Goal: Information Seeking & Learning: Check status

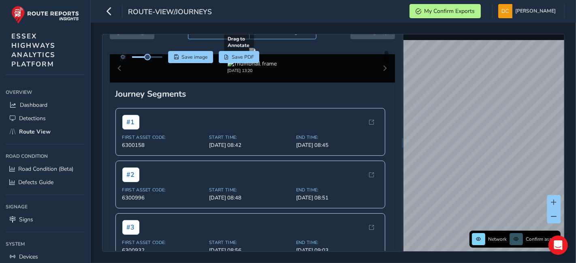
scroll to position [45, 0]
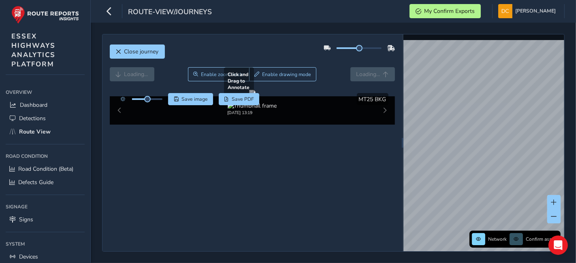
scroll to position [44, 0]
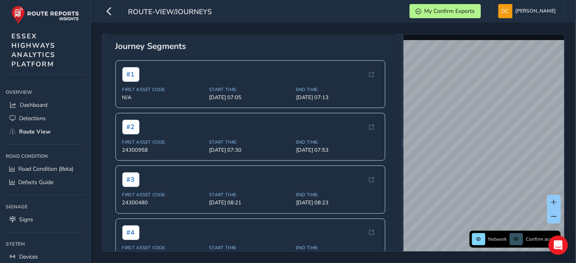
scroll to position [45, 0]
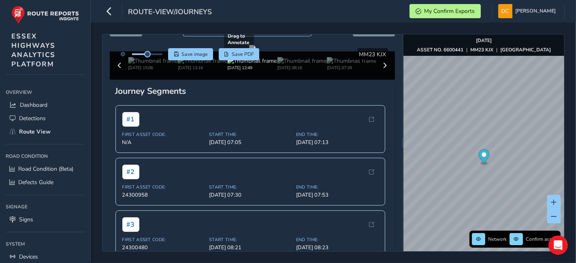
click at [256, 51] on div at bounding box center [252, 48] width 6 height 6
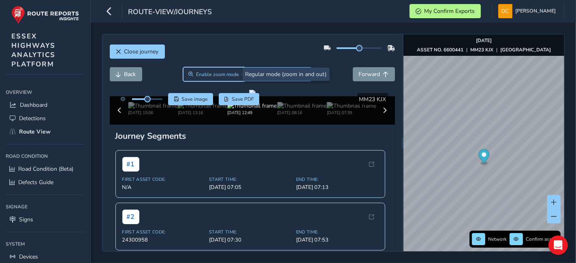
click at [215, 77] on span "Enable zoom mode" at bounding box center [217, 74] width 43 height 6
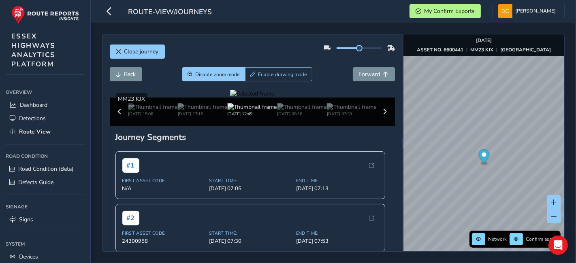
click at [274, 98] on div at bounding box center [252, 94] width 44 height 8
click at [314, 177] on img at bounding box center [160, 141] width 1167 height 656
click at [230, 98] on div at bounding box center [252, 94] width 44 height 8
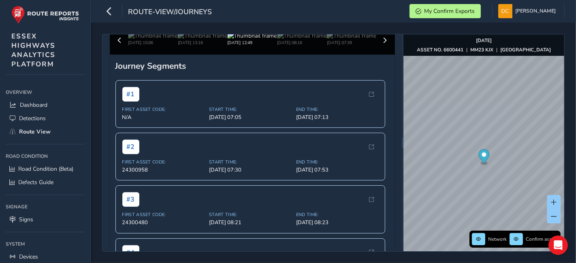
scroll to position [135, 0]
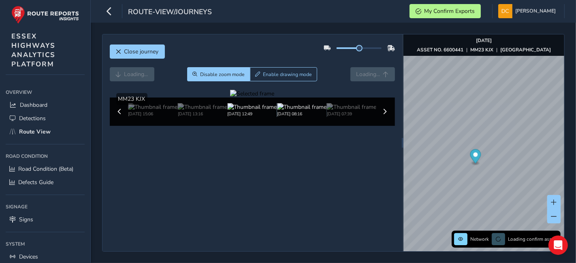
scroll to position [38, 0]
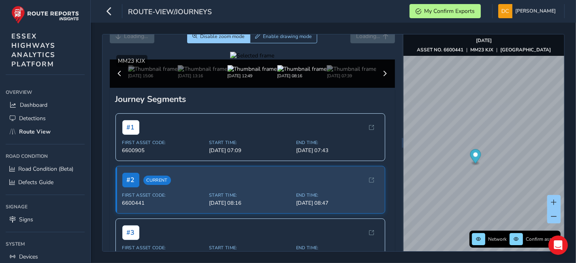
click at [297, 161] on div "# 1 First Asset Code: 6600905 Start Time: [DATE] 07:09 End Time: [DATE] 07:43" at bounding box center [250, 137] width 270 height 48
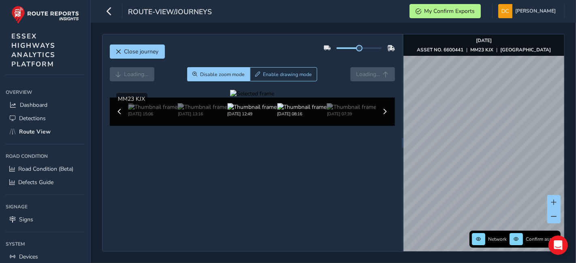
scroll to position [38, 0]
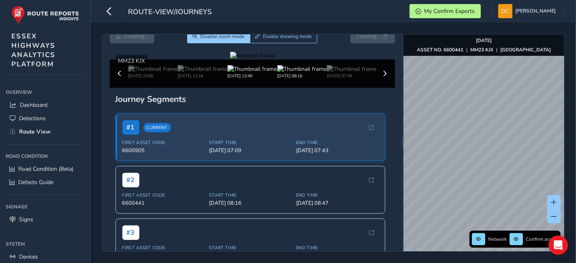
scroll to position [135, 0]
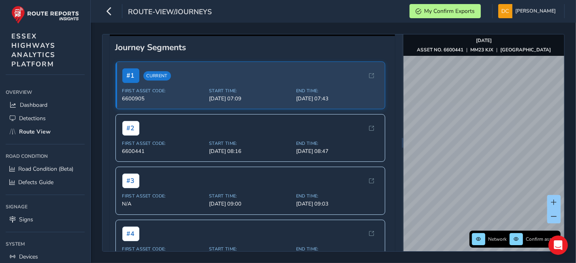
click at [379, 28] on button at bounding box center [384, 21] width 11 height 11
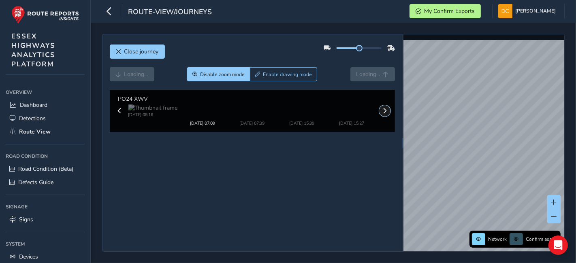
scroll to position [38, 0]
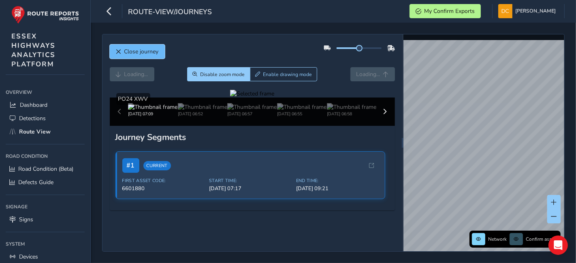
click at [117, 49] on span "Close journey" at bounding box center [119, 52] width 6 height 6
